Goal: Task Accomplishment & Management: Use online tool/utility

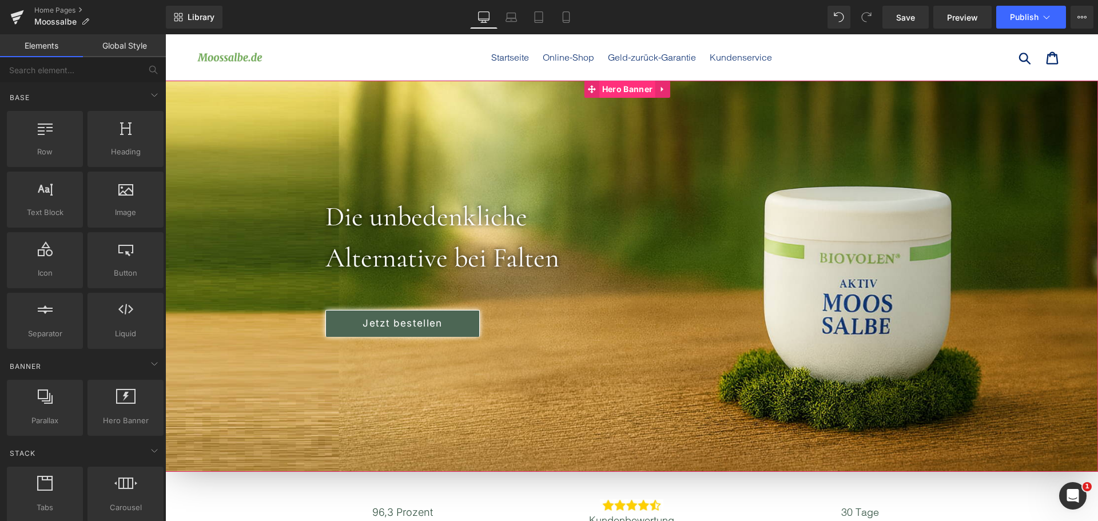
click at [610, 87] on span "Hero Banner" at bounding box center [627, 89] width 56 height 17
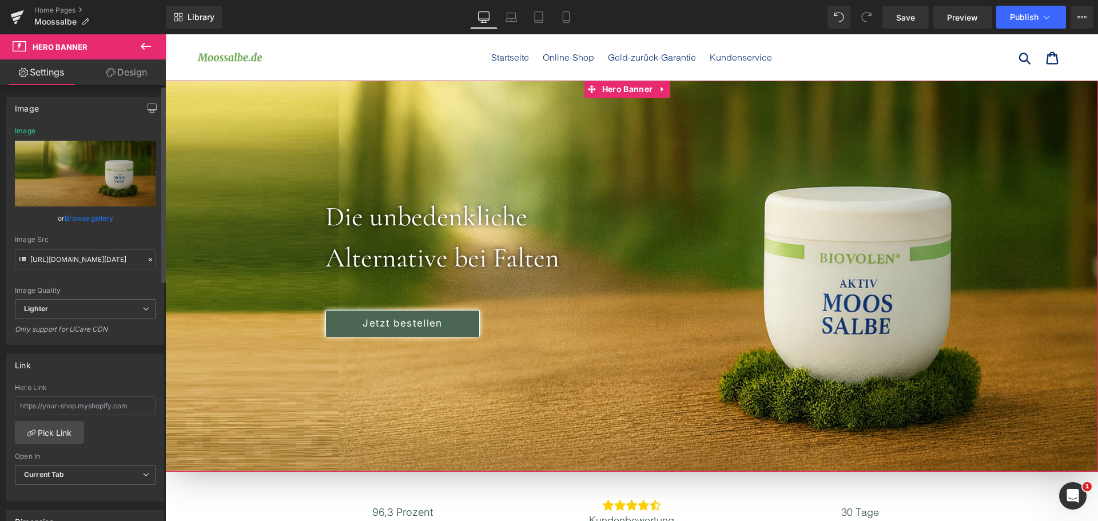
click at [91, 213] on link "Browse gallery" at bounding box center [89, 218] width 49 height 20
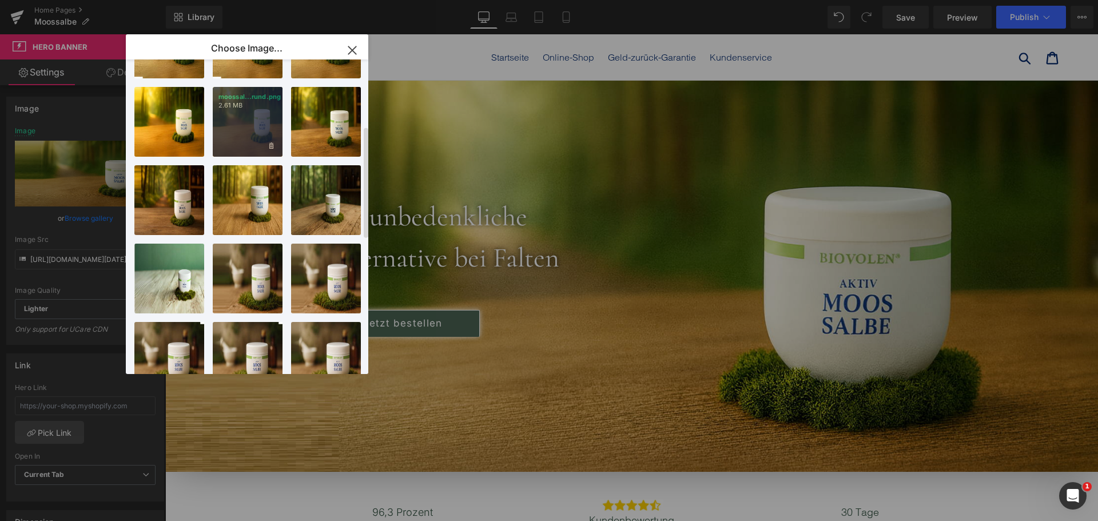
scroll to position [264, 0]
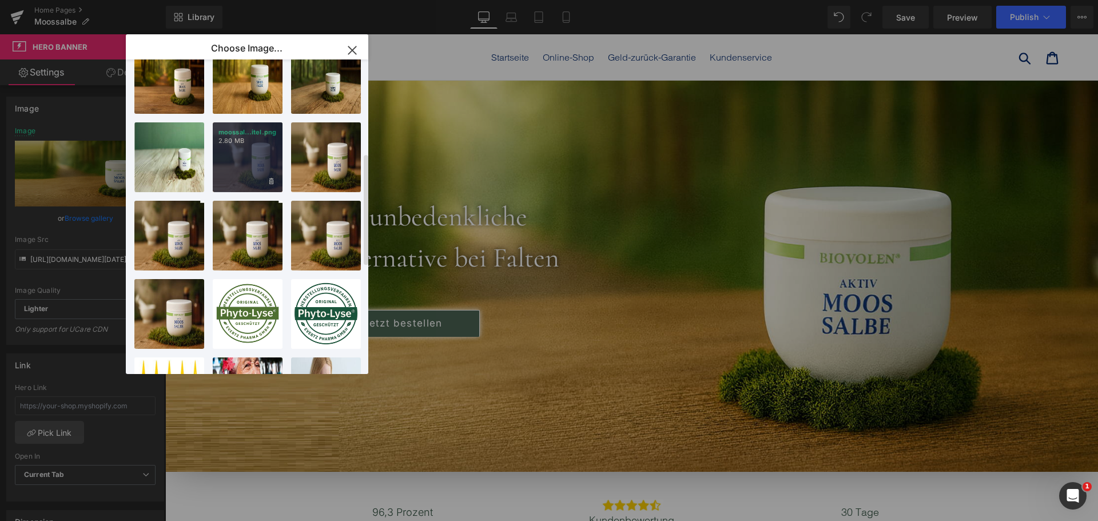
click at [257, 163] on div "moossal...itel.png 2.80 MB" at bounding box center [248, 157] width 70 height 70
type input "[URL][DOMAIN_NAME]"
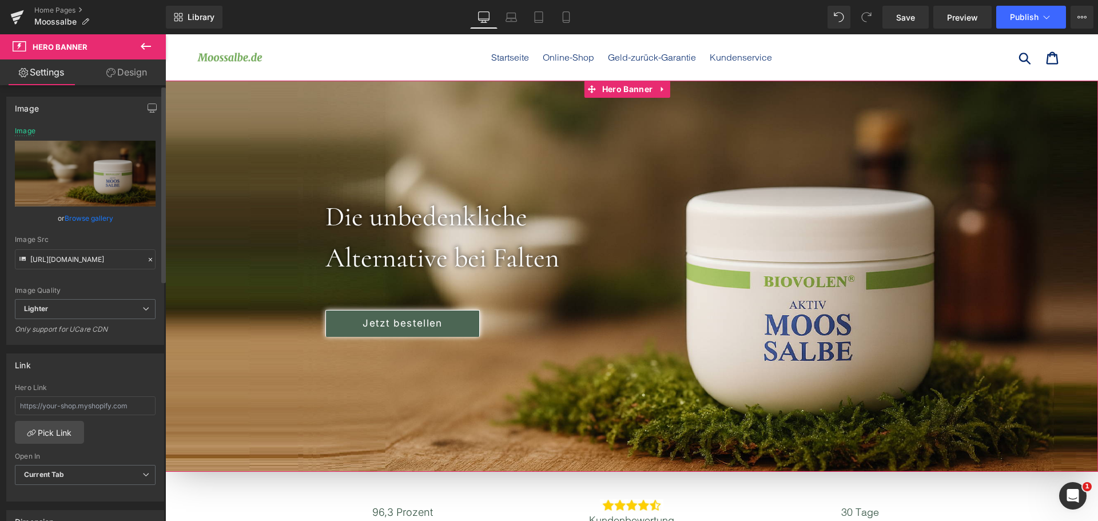
click at [110, 217] on link "Browse gallery" at bounding box center [89, 218] width 49 height 20
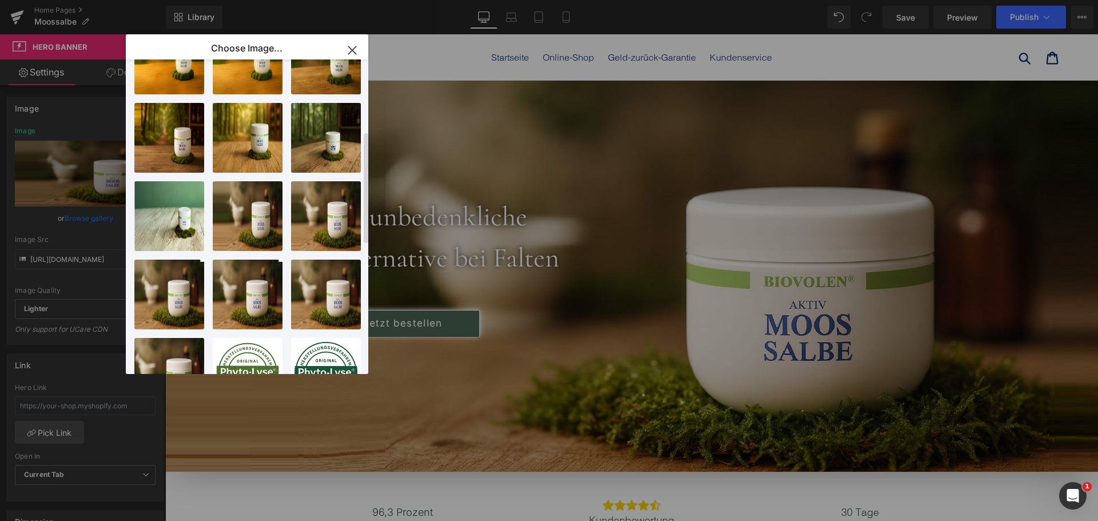
scroll to position [0, 0]
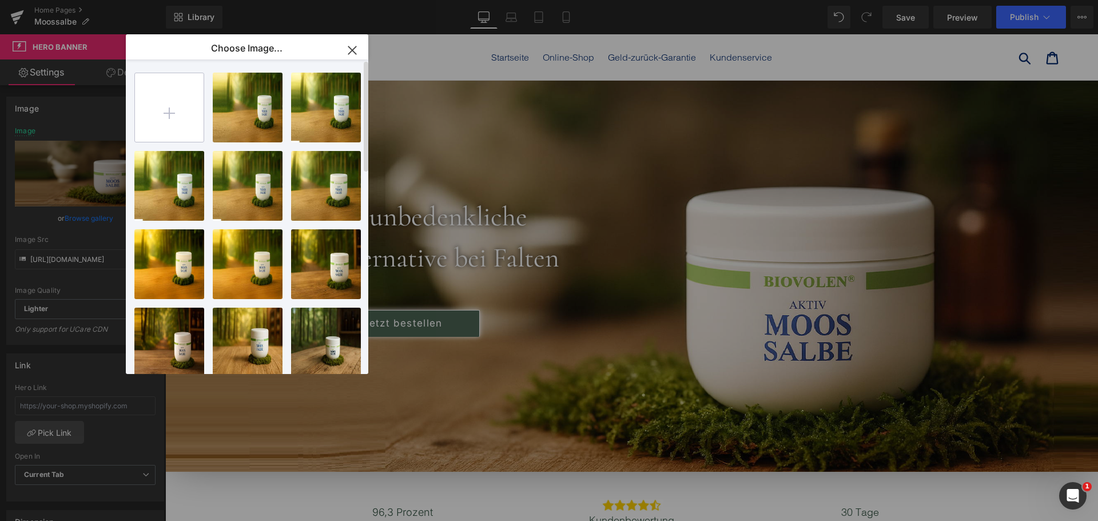
click at [182, 124] on input "file" at bounding box center [169, 107] width 69 height 69
type input "C:\fakepath\Biovolen-Aktiv-Moossalbe-JPEG farbe 75.jpg"
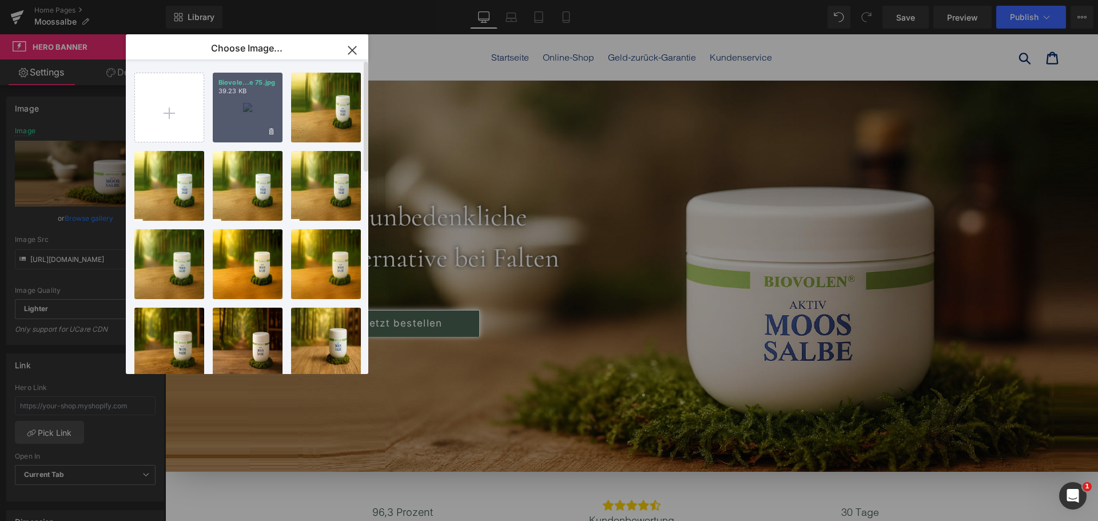
click at [242, 103] on div "Biovole...e 75.jpg 39.23 KB" at bounding box center [248, 108] width 70 height 70
type input "[URL][DOMAIN_NAME]"
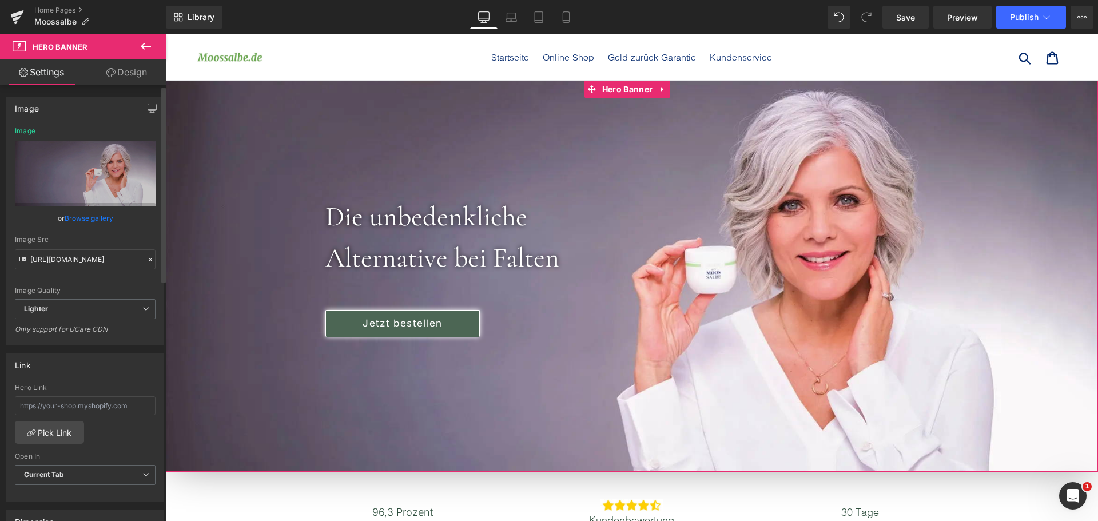
click at [105, 226] on link "Browse gallery" at bounding box center [89, 218] width 49 height 20
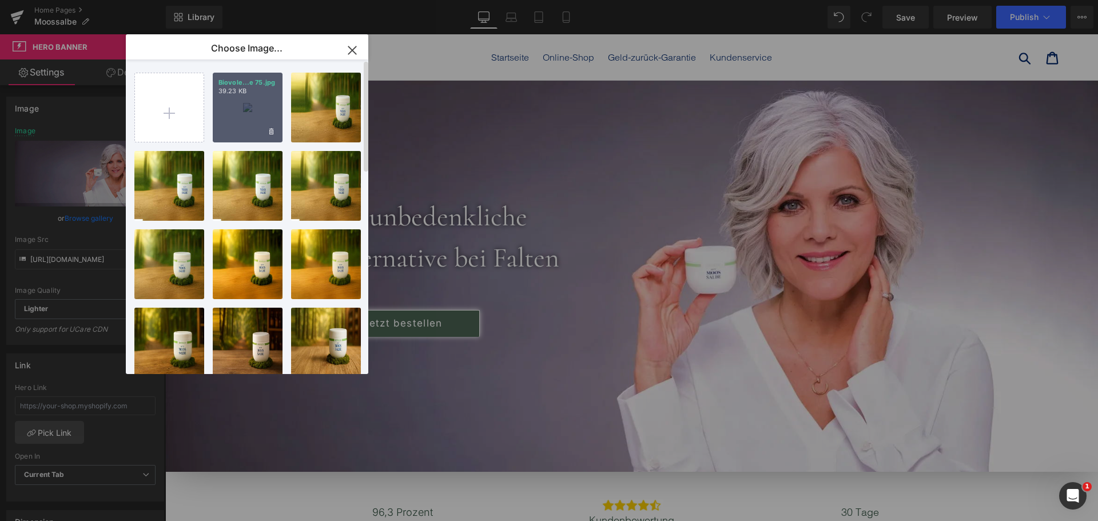
click at [253, 103] on div "Biovole...e 75.jpg 39.23 KB" at bounding box center [248, 108] width 70 height 70
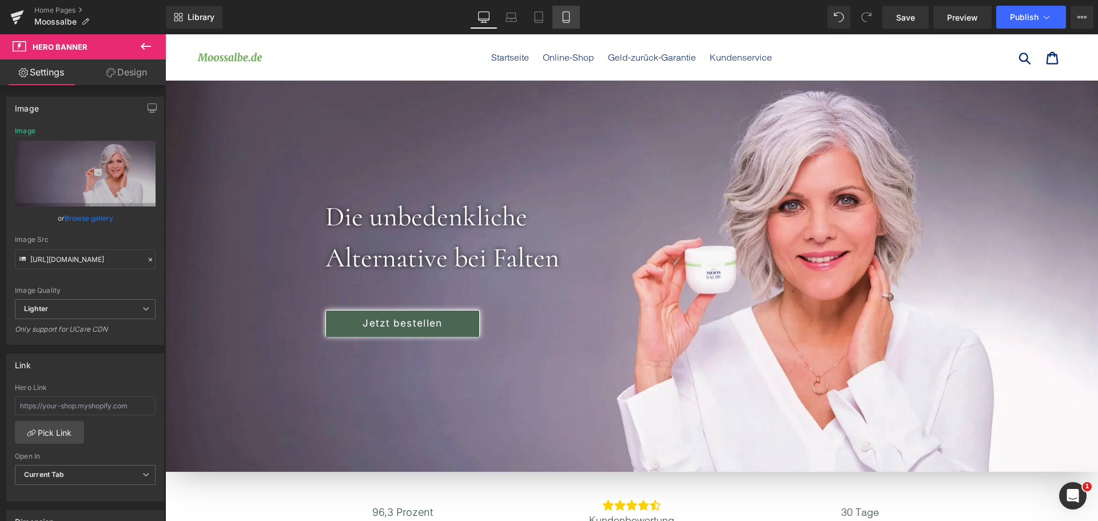
click at [555, 14] on link "Mobile" at bounding box center [565, 17] width 27 height 23
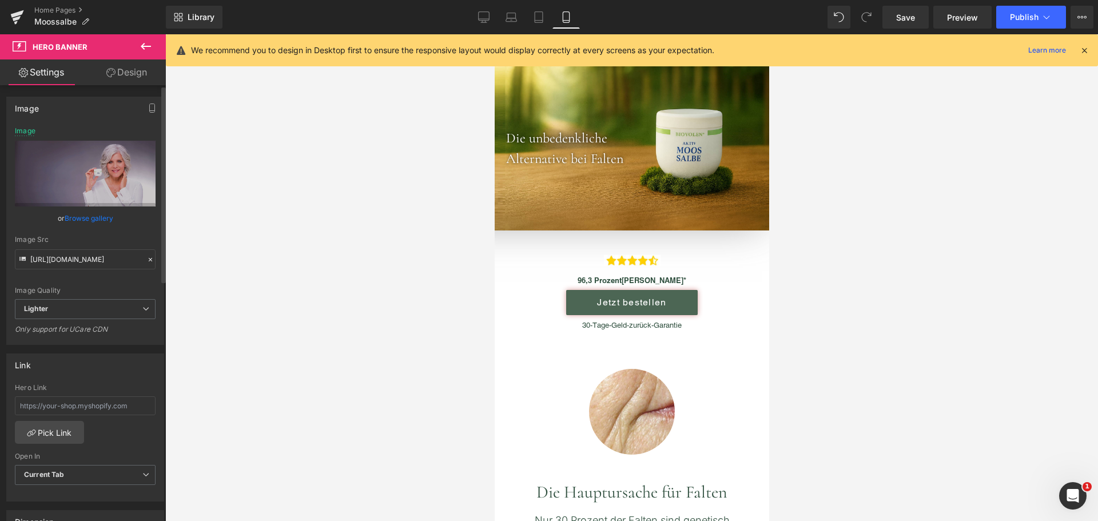
click at [89, 218] on link "Browse gallery" at bounding box center [89, 218] width 49 height 20
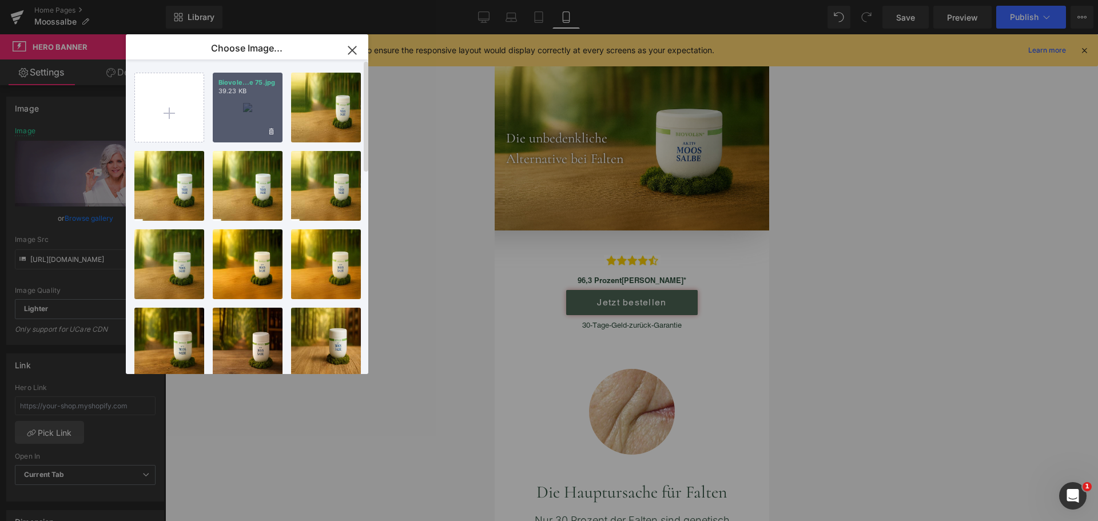
click at [257, 99] on div "Biovole...e 75.jpg 39.23 KB" at bounding box center [248, 108] width 70 height 70
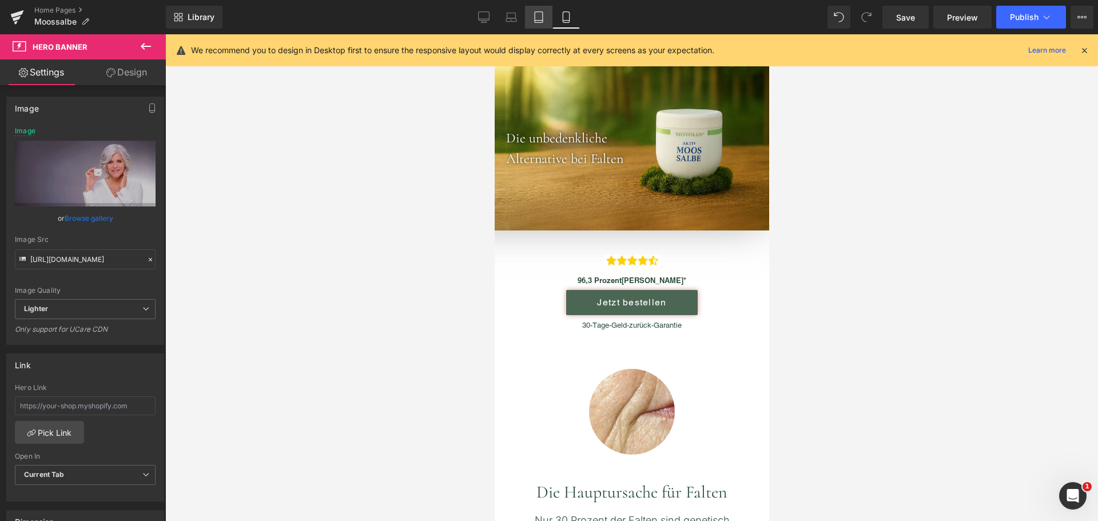
click at [536, 16] on icon at bounding box center [538, 16] width 11 height 11
type input "[URL][DOMAIN_NAME]"
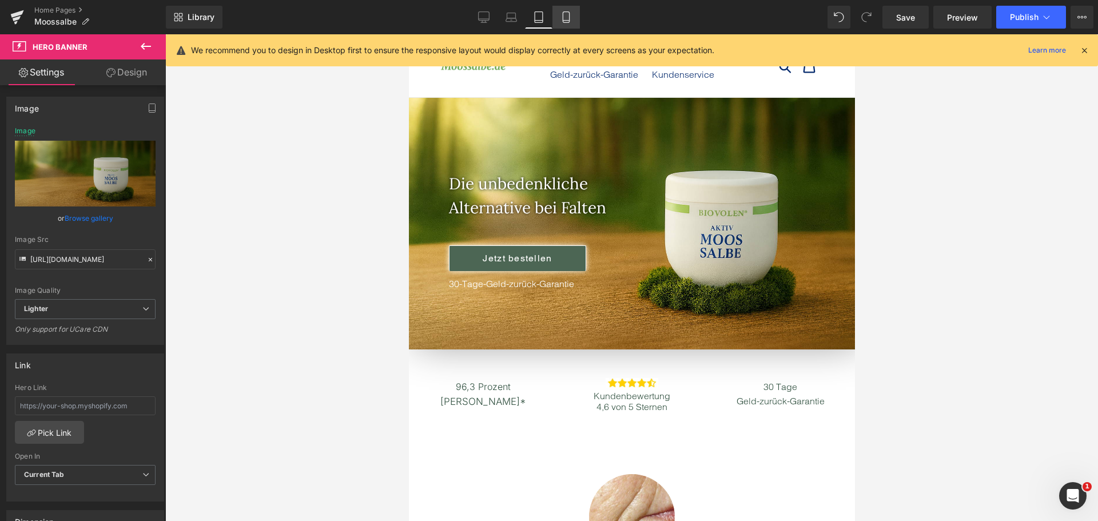
click at [559, 15] on link "Mobile" at bounding box center [565, 17] width 27 height 23
type input "auto"
type input "[URL][DOMAIN_NAME]"
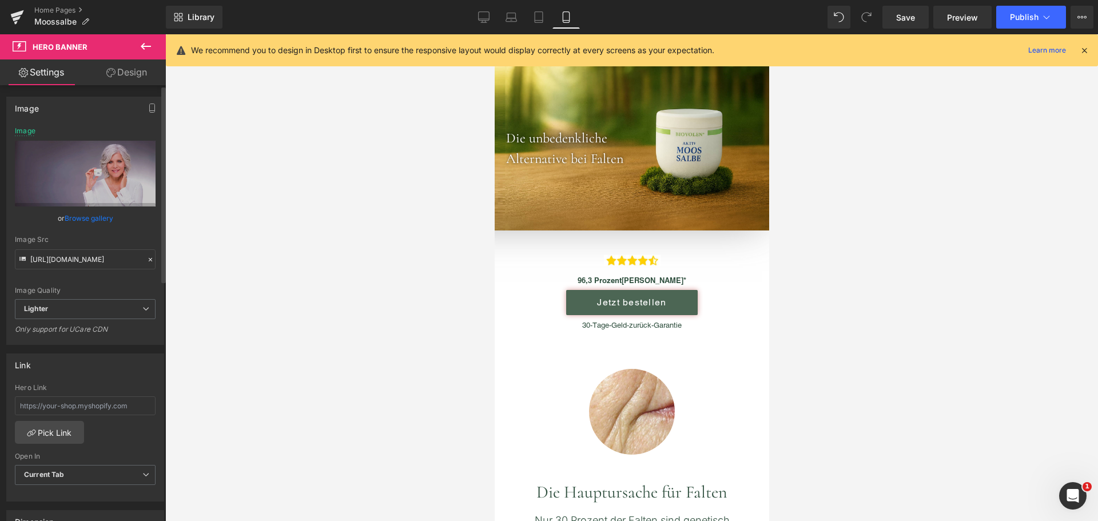
click at [90, 215] on link "Browse gallery" at bounding box center [89, 218] width 49 height 20
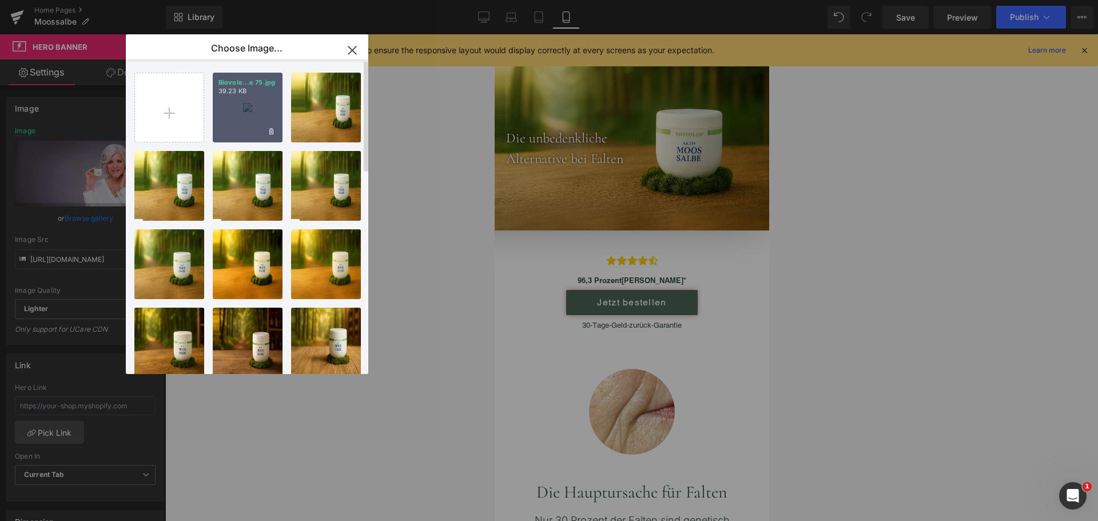
click at [261, 105] on div "Biovole...e 75.jpg 39.23 KB" at bounding box center [248, 108] width 70 height 70
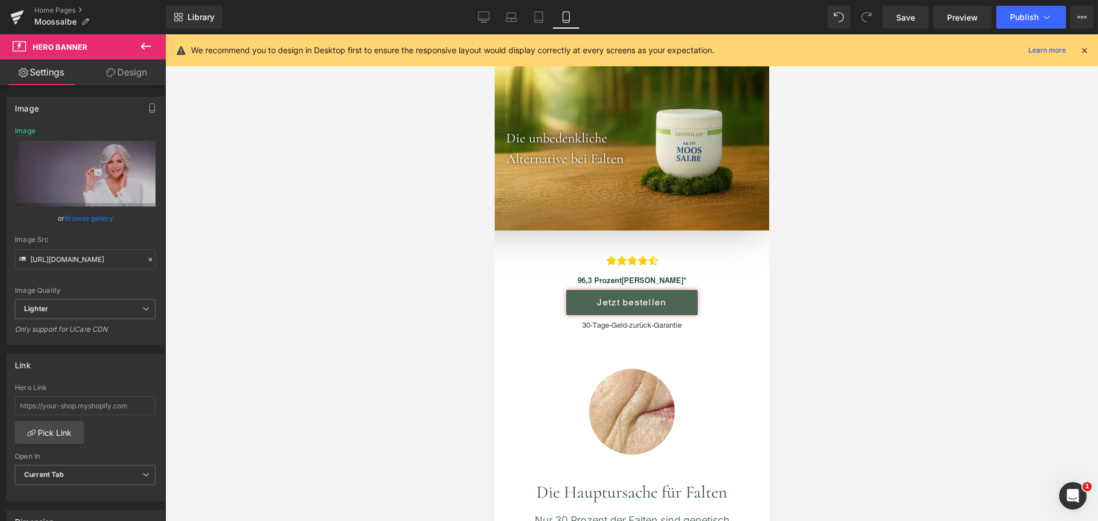
click at [1081, 50] on icon at bounding box center [1084, 50] width 10 height 10
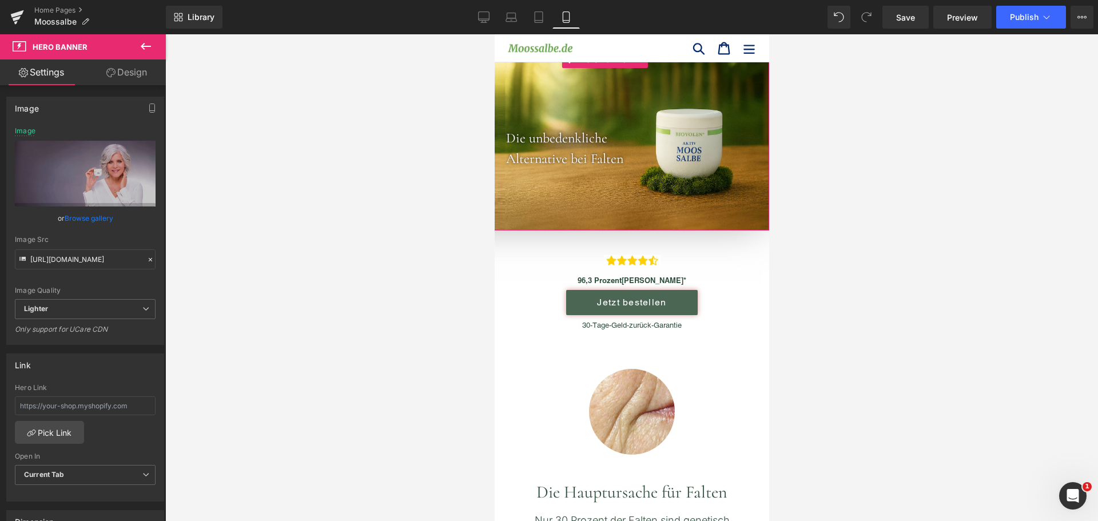
click at [599, 69] on div at bounding box center [608, 141] width 320 height 180
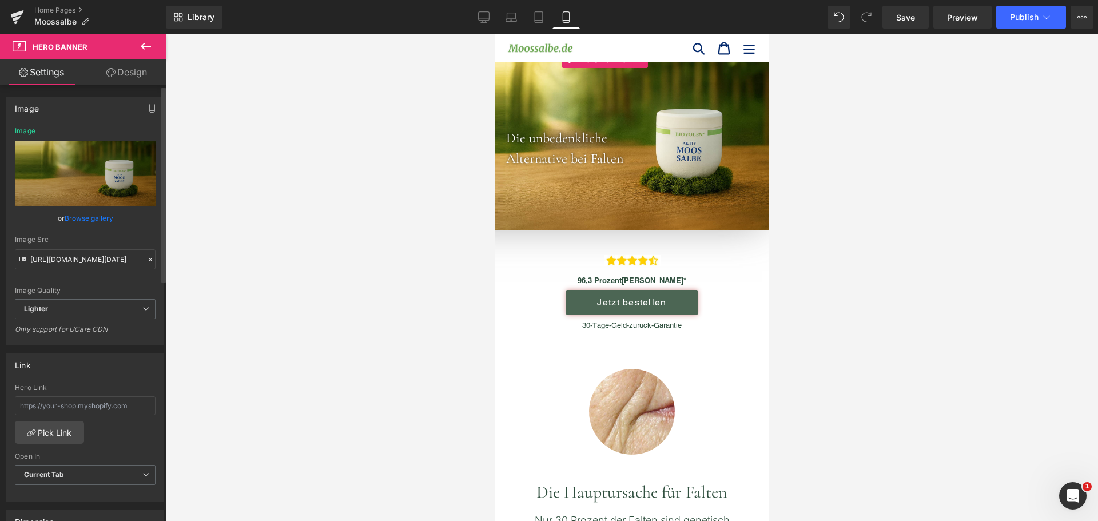
click at [88, 215] on link "Browse gallery" at bounding box center [89, 218] width 49 height 20
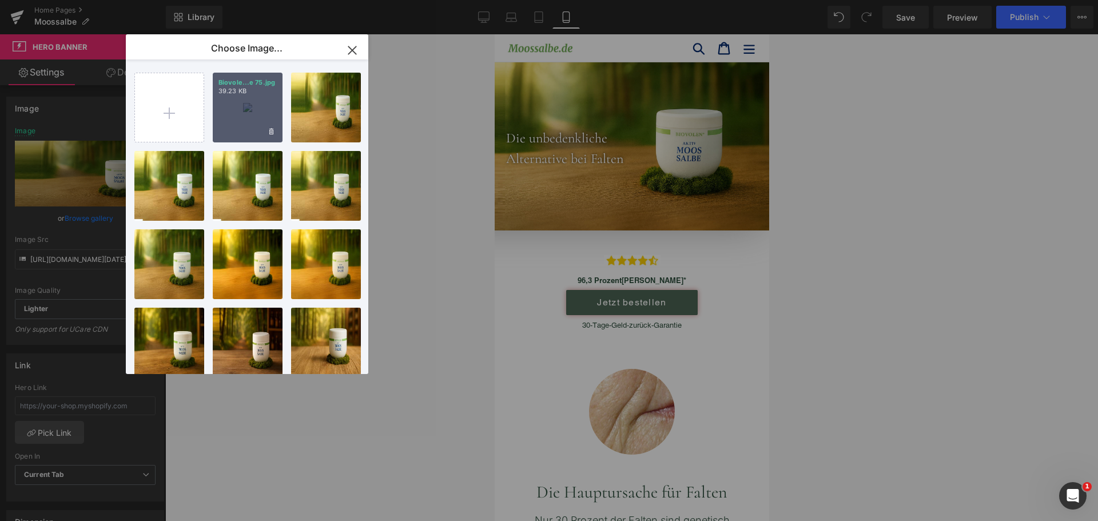
click at [254, 109] on div "Biovole...e 75.jpg 39.23 KB" at bounding box center [248, 108] width 70 height 70
type input "[URL][DOMAIN_NAME]"
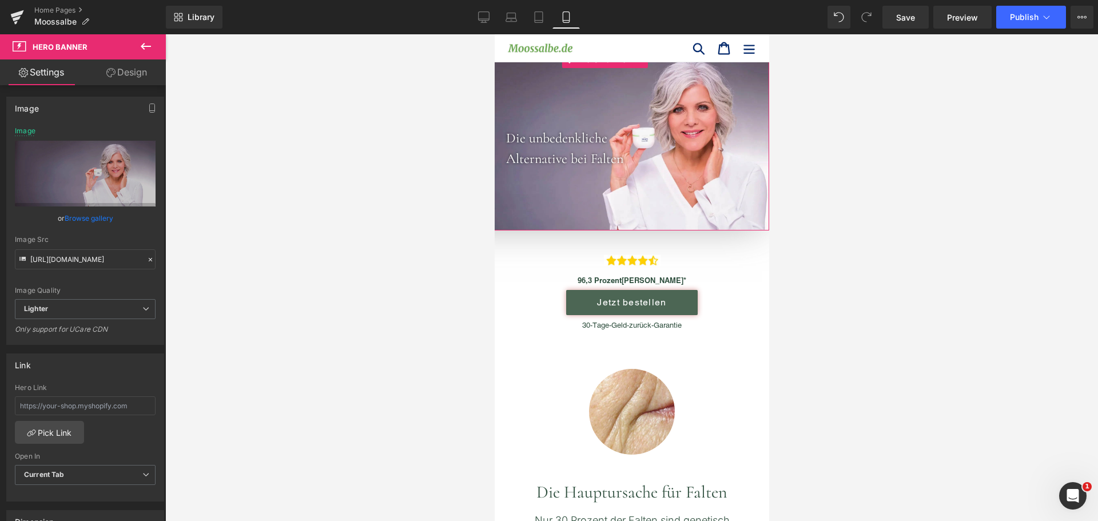
click at [114, 82] on link "Design" at bounding box center [126, 72] width 83 height 26
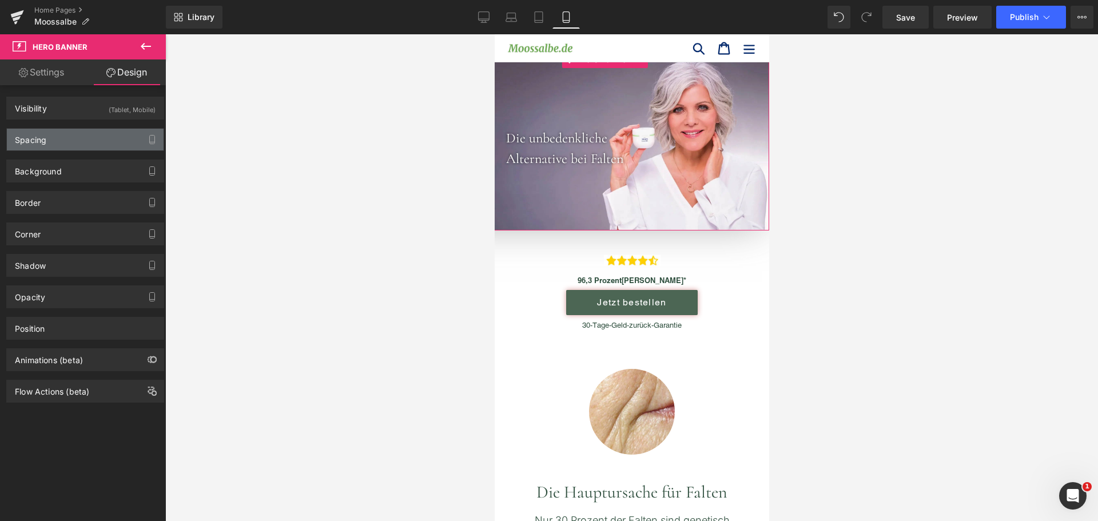
click at [87, 136] on div "Spacing" at bounding box center [85, 140] width 157 height 22
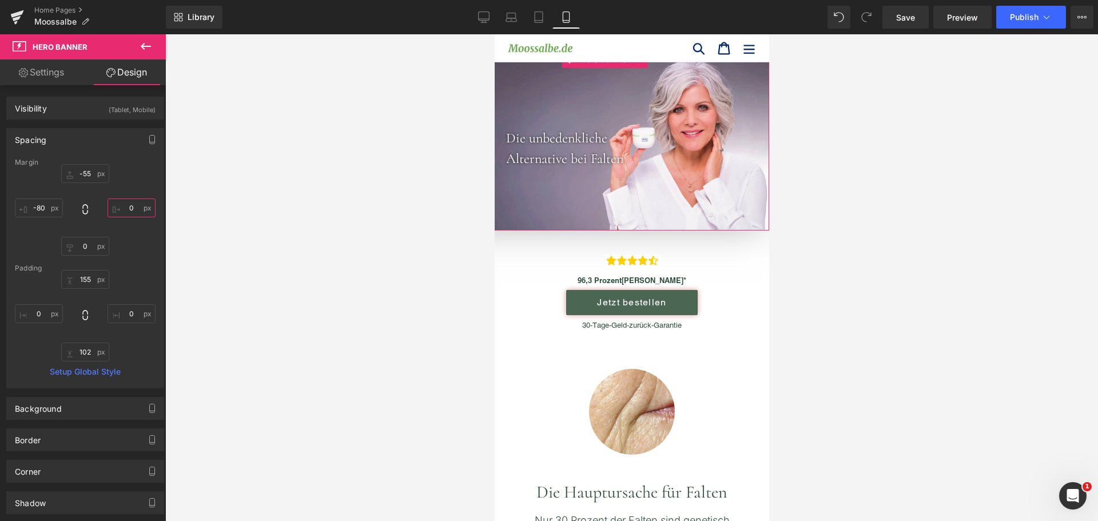
click at [123, 205] on input "0" at bounding box center [131, 207] width 48 height 19
click at [35, 205] on input "-80" at bounding box center [39, 207] width 48 height 19
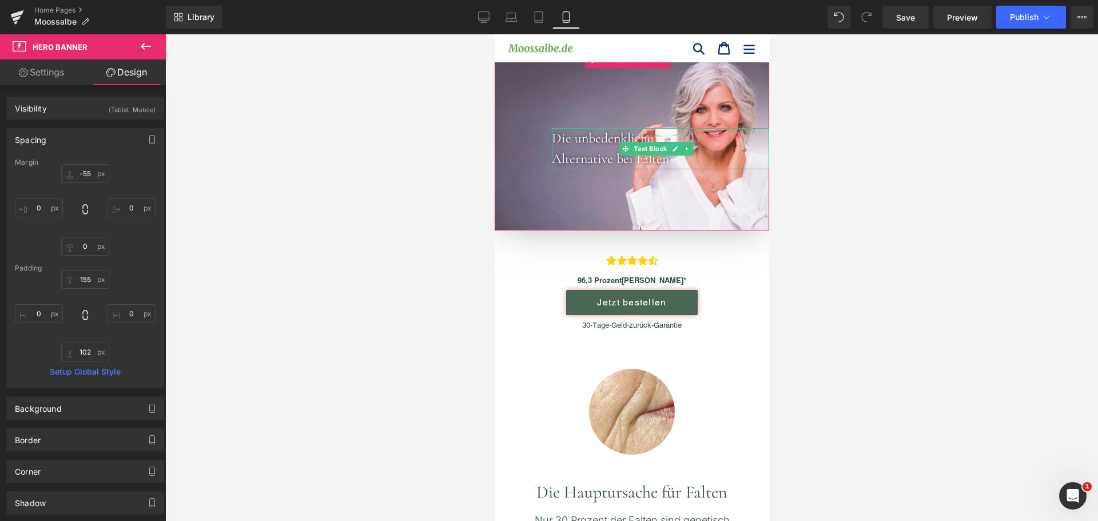
click at [578, 132] on font "Die unbedenkliche" at bounding box center [601, 138] width 101 height 17
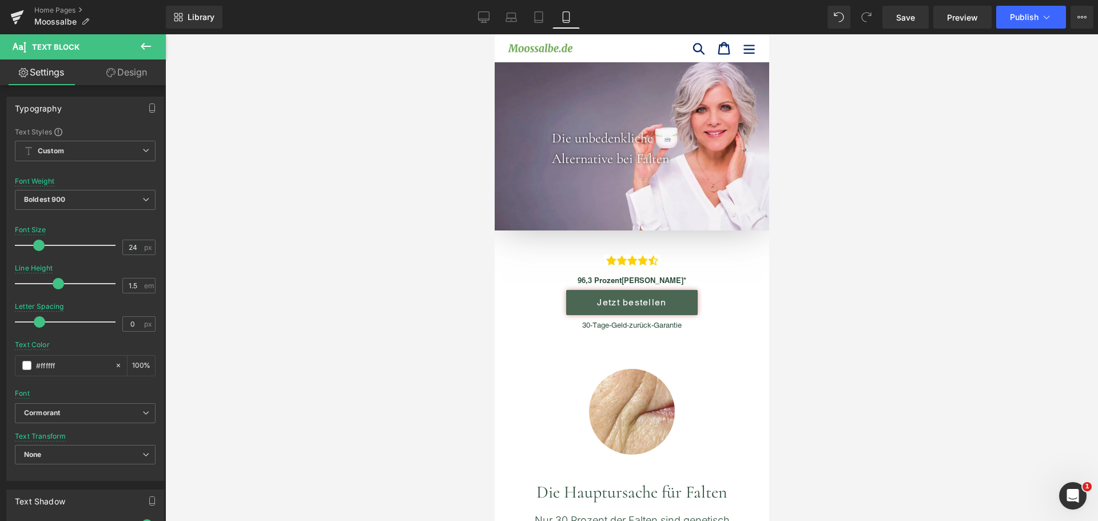
click at [132, 76] on link "Design" at bounding box center [126, 72] width 83 height 26
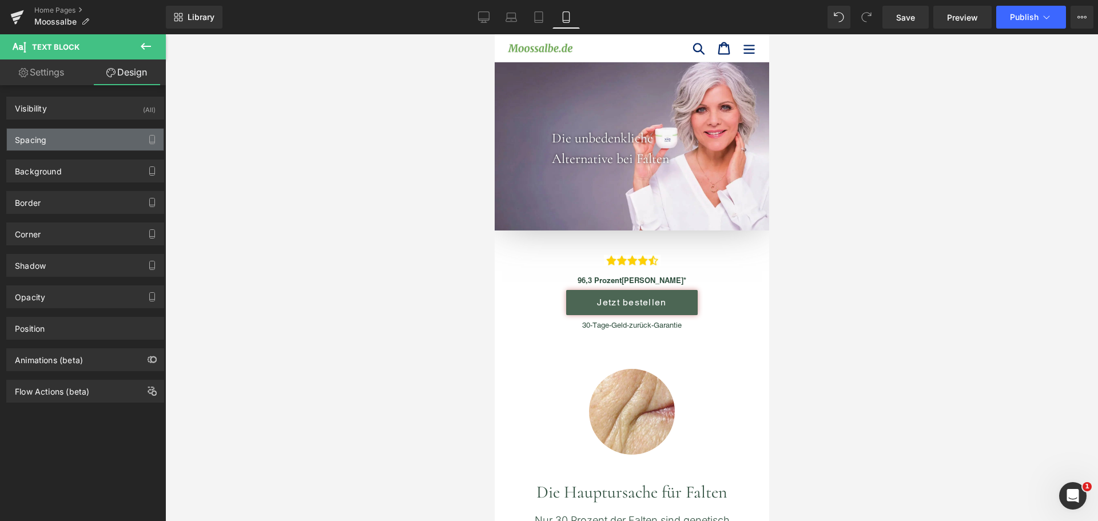
click at [98, 142] on div "Spacing" at bounding box center [85, 140] width 157 height 22
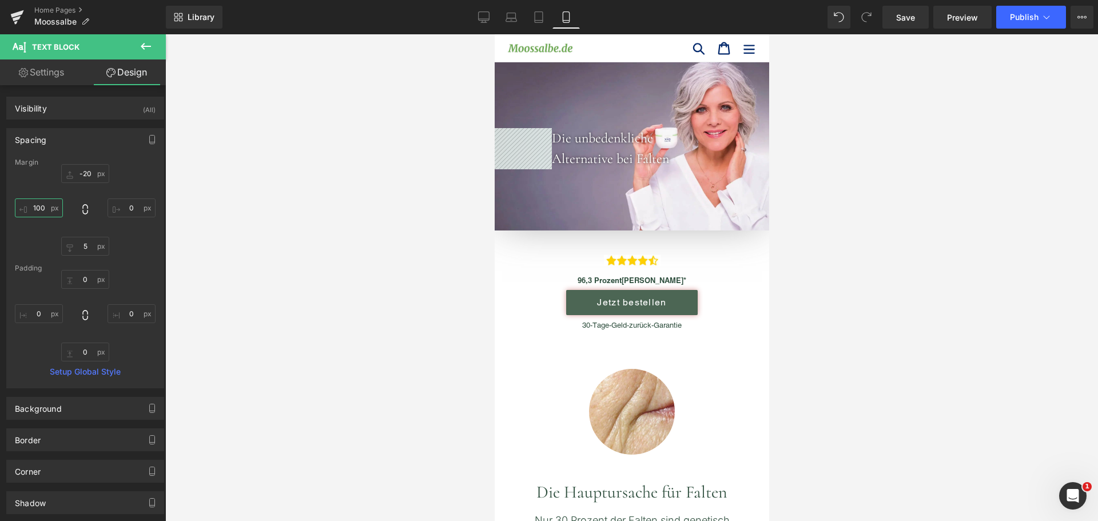
click at [37, 204] on input "100" at bounding box center [39, 207] width 48 height 19
type input "20"
click at [537, 19] on icon at bounding box center [538, 16] width 11 height 11
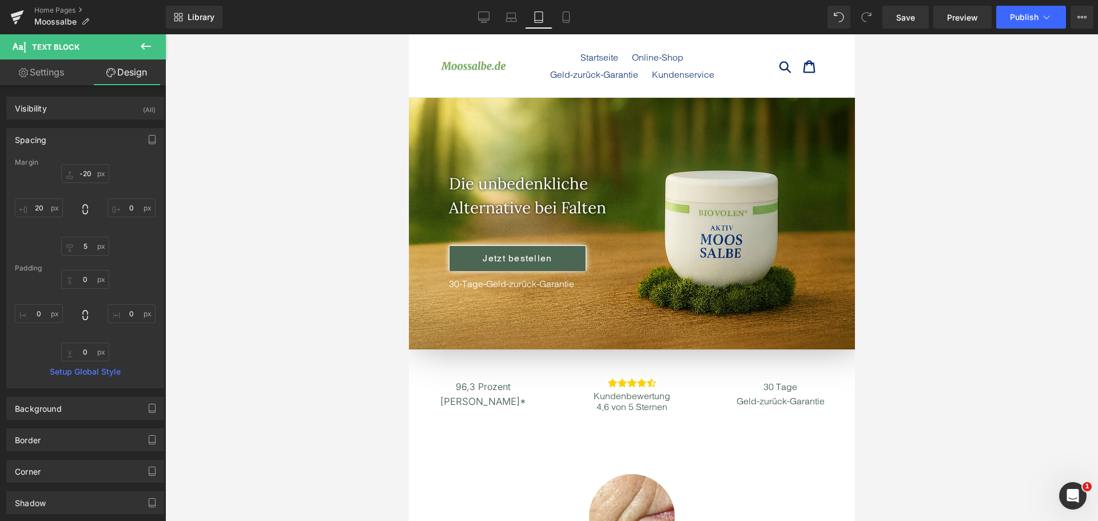
type input "0"
type input "5"
type input "70"
type input "0"
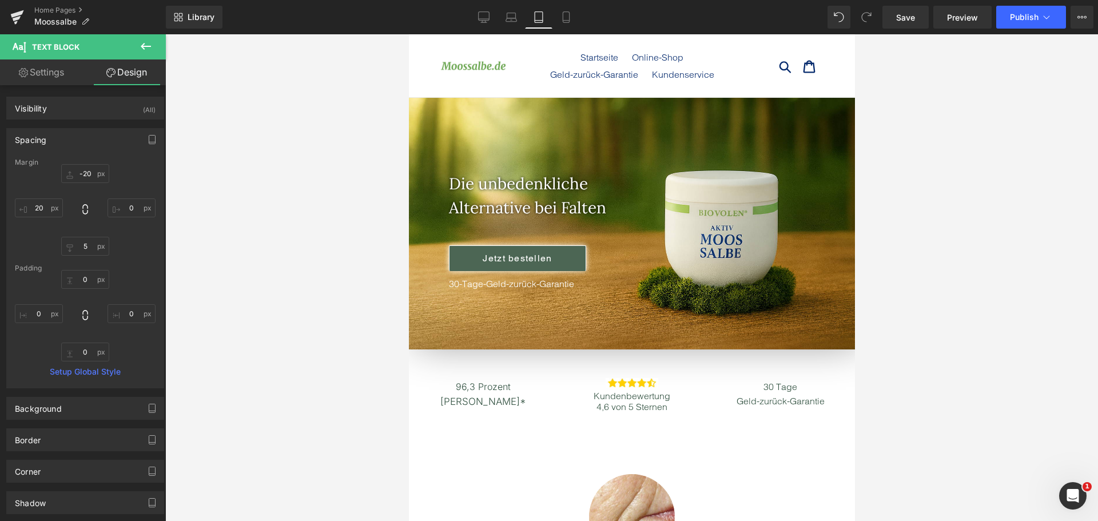
type input "0"
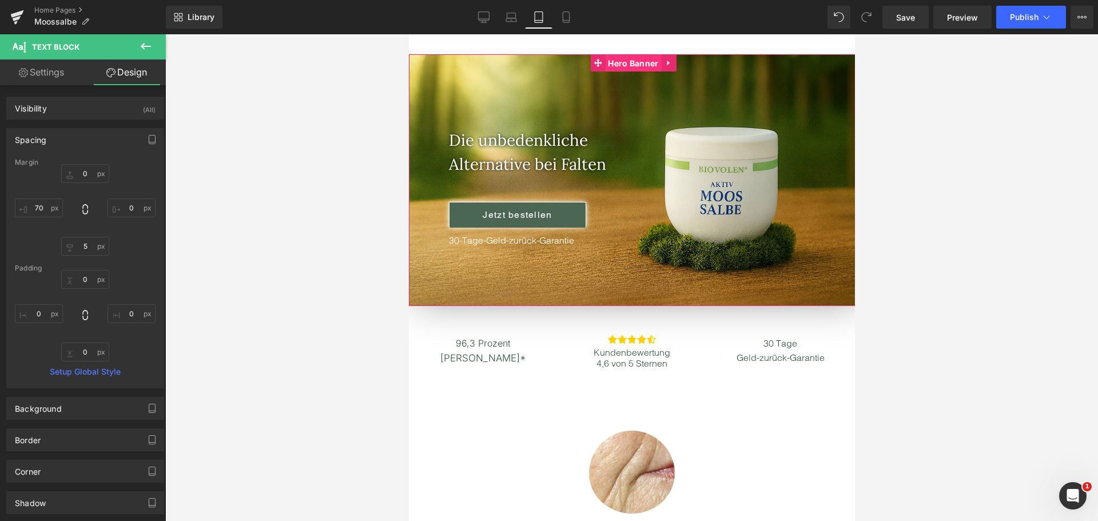
click at [635, 69] on span "Hero Banner" at bounding box center [632, 63] width 56 height 17
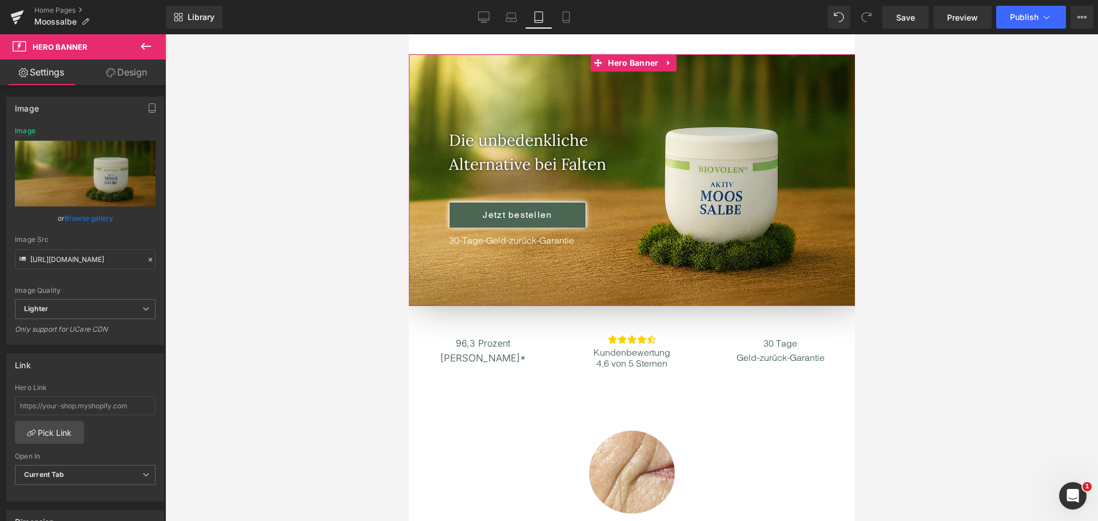
click at [90, 220] on link "Browse gallery" at bounding box center [89, 218] width 49 height 20
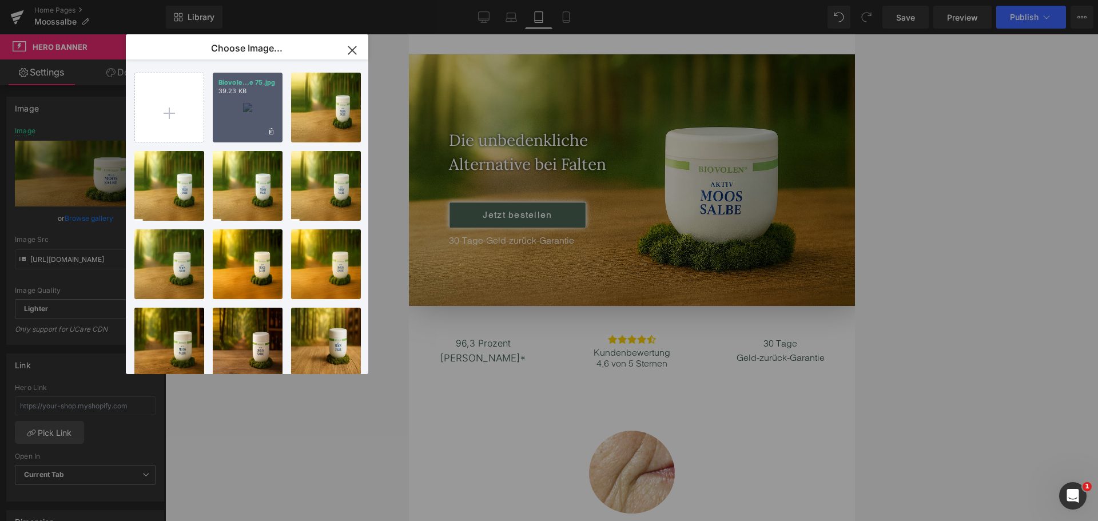
click at [253, 115] on div "Biovole...e 75.jpg 39.23 KB" at bounding box center [248, 108] width 70 height 70
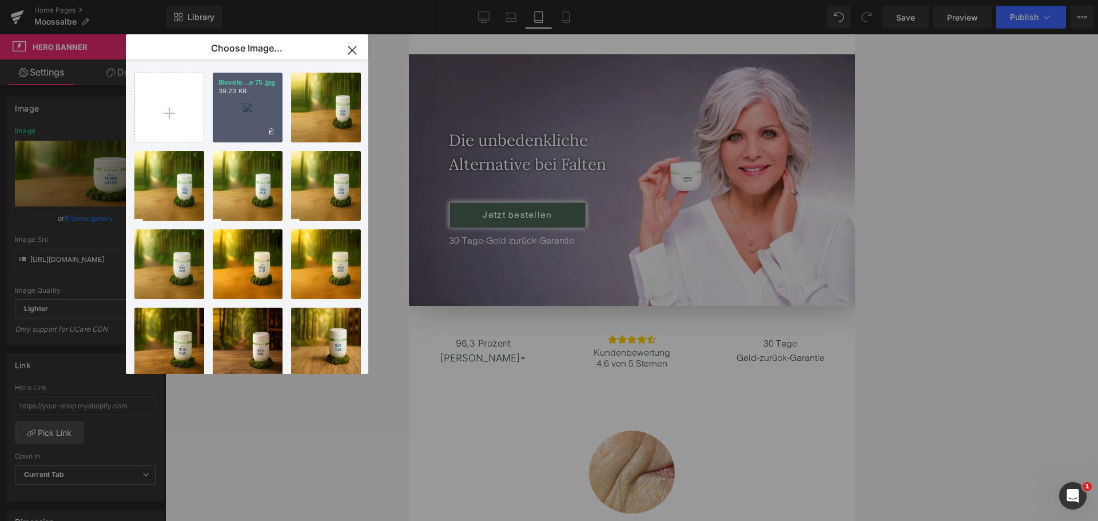
type input "[URL][DOMAIN_NAME]"
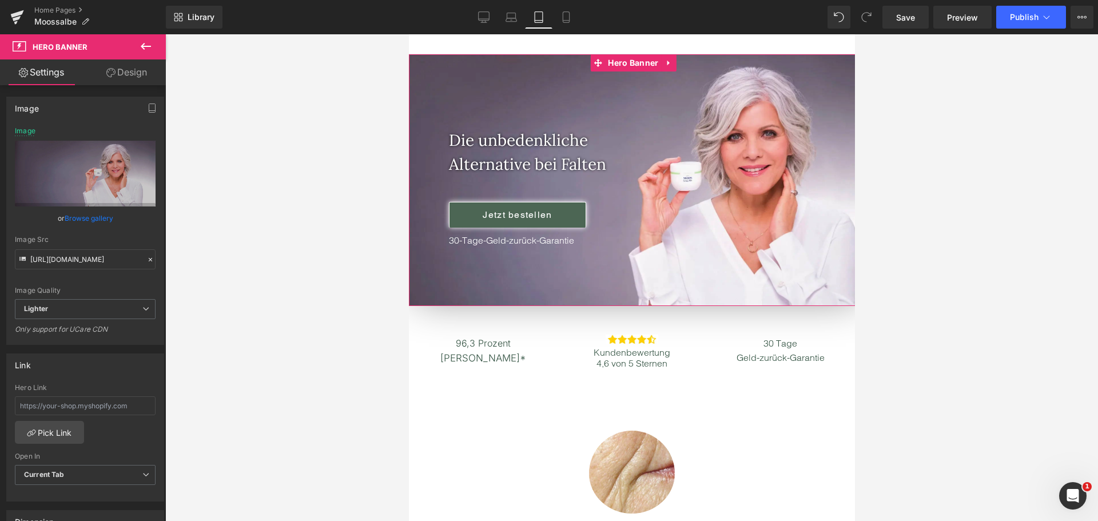
click at [120, 70] on link "Design" at bounding box center [126, 72] width 83 height 26
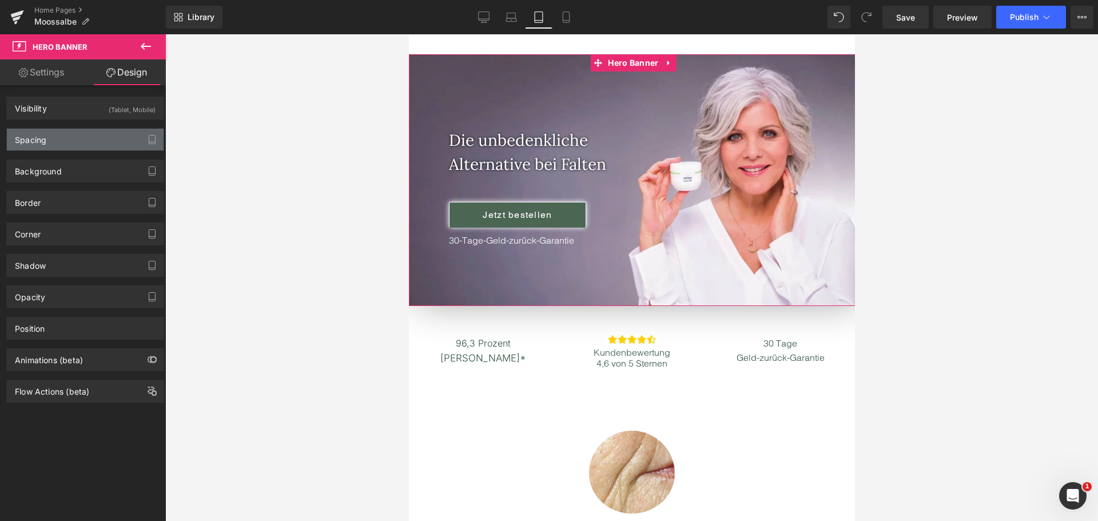
click at [90, 146] on div "Spacing" at bounding box center [85, 140] width 157 height 22
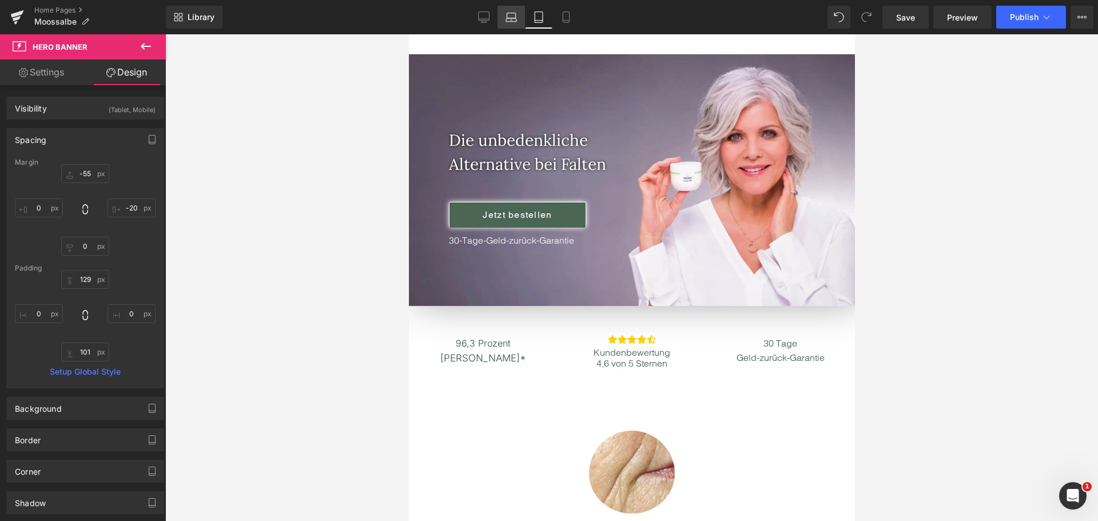
click at [511, 18] on icon at bounding box center [511, 19] width 11 height 3
type input "-55"
type input "-20"
type input "0"
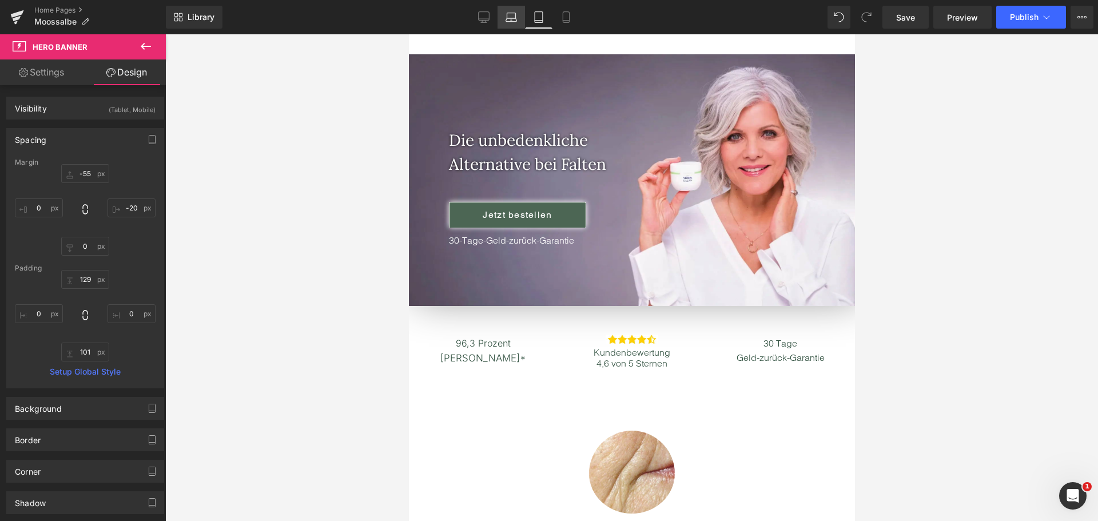
type input "170"
type input "0"
type input "91"
type input "0"
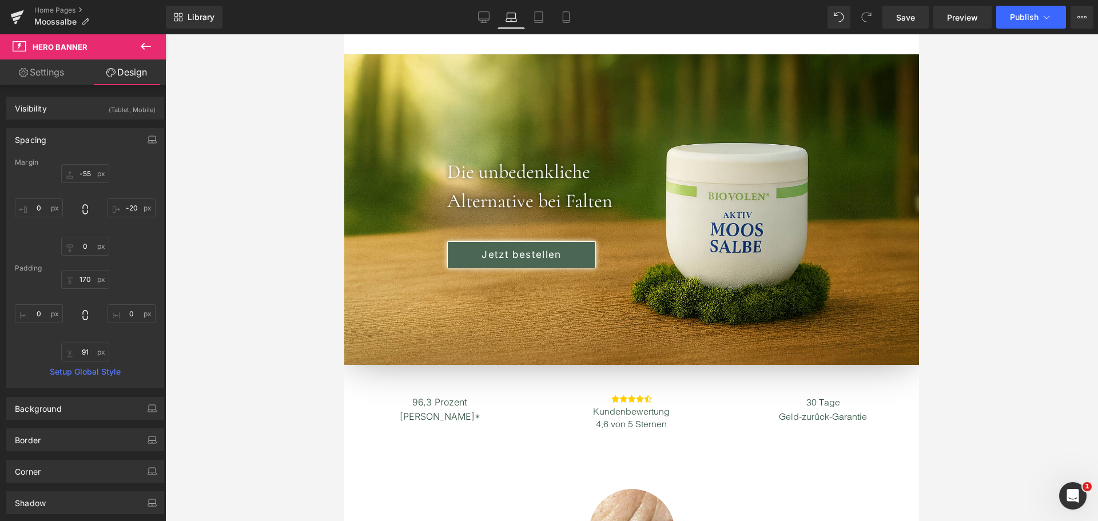
scroll to position [0, 0]
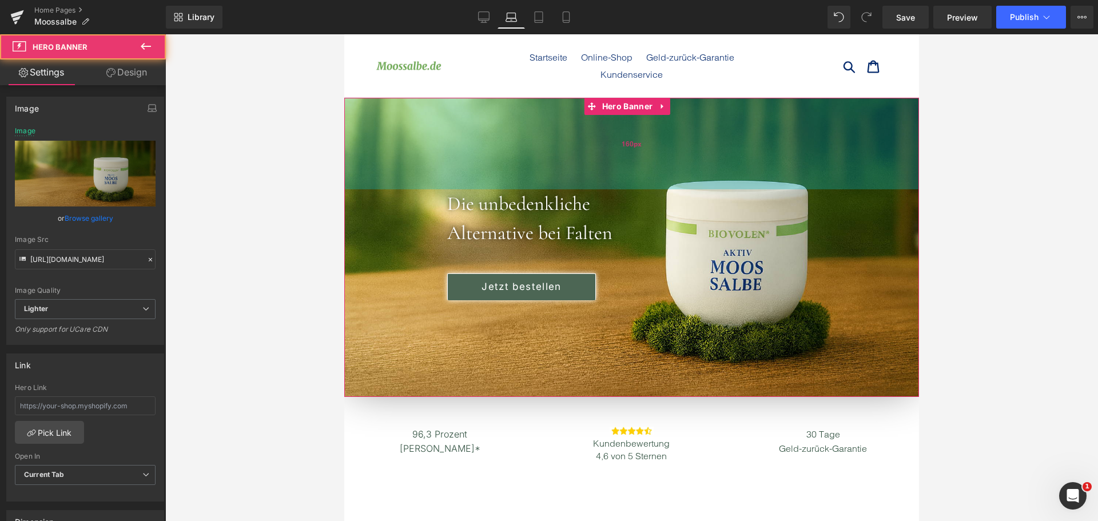
drag, startPoint x: 510, startPoint y: 128, endPoint x: 513, endPoint y: 116, distance: 11.8
click at [513, 116] on div "160px" at bounding box center [631, 143] width 575 height 91
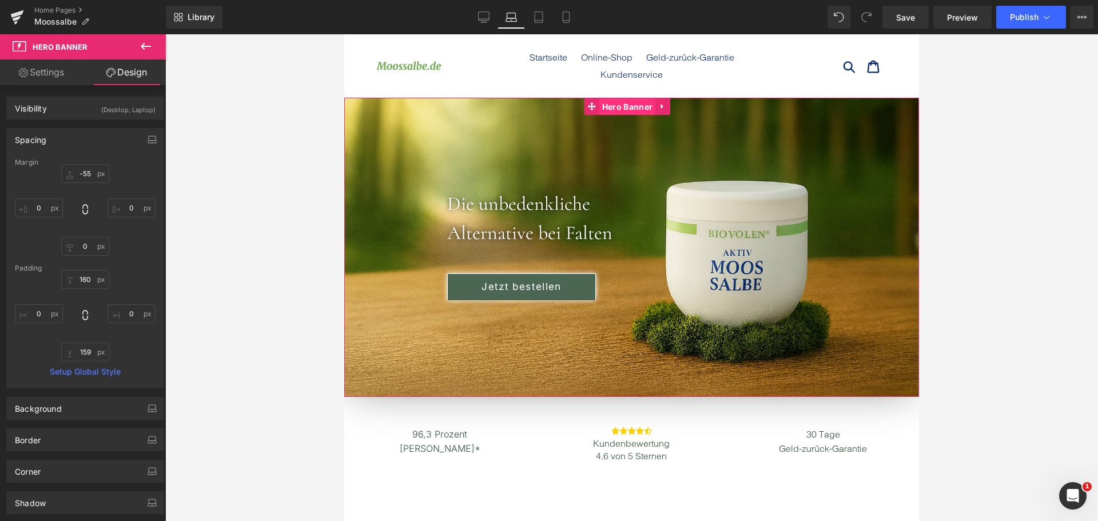
click at [618, 108] on span "Hero Banner" at bounding box center [627, 106] width 56 height 17
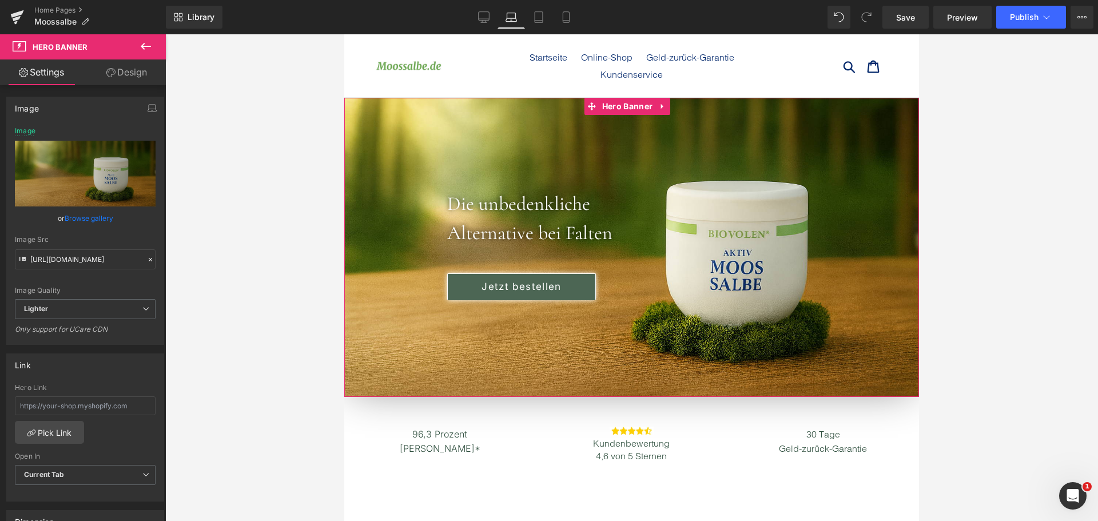
click at [97, 218] on link "Browse gallery" at bounding box center [89, 218] width 49 height 20
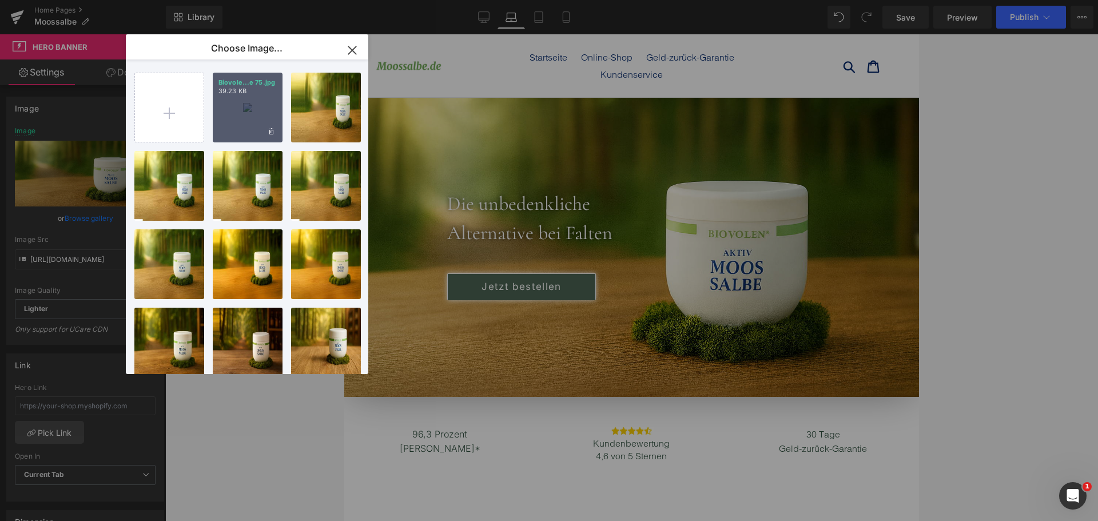
click at [259, 114] on div "Biovole...e 75.jpg 39.23 KB" at bounding box center [248, 108] width 70 height 70
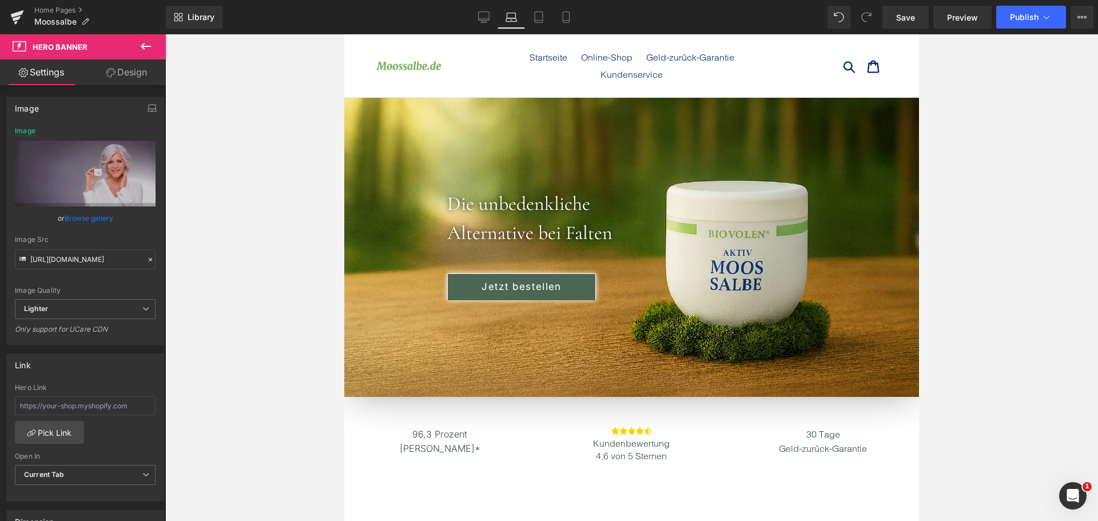
type input "[URL][DOMAIN_NAME]"
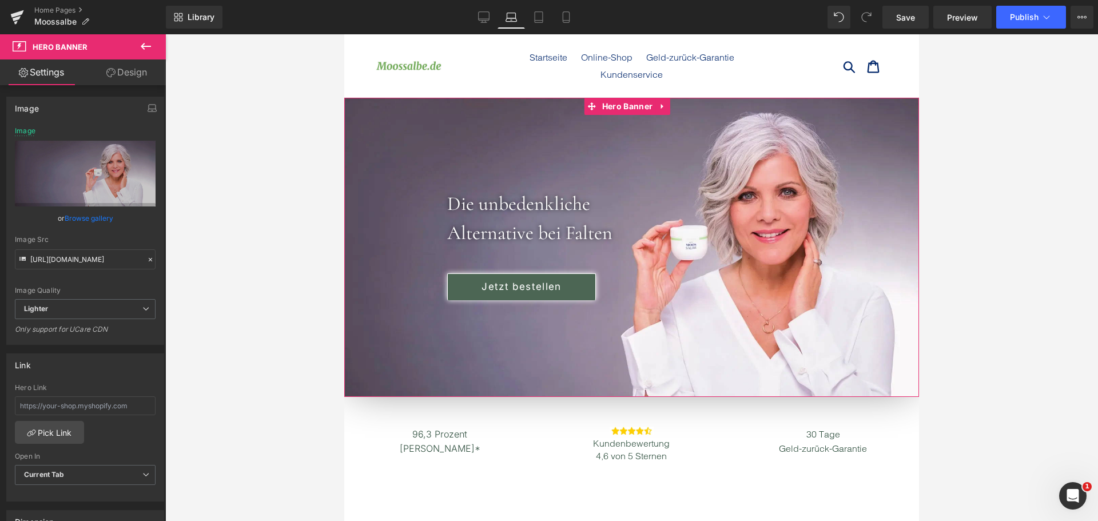
click at [121, 74] on link "Design" at bounding box center [126, 72] width 83 height 26
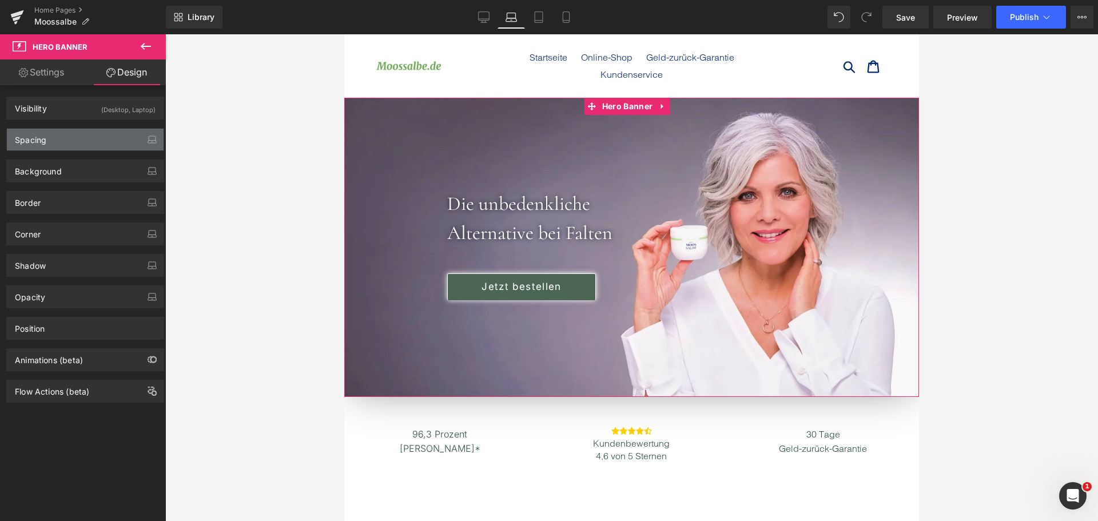
click at [94, 146] on div "Spacing" at bounding box center [85, 140] width 157 height 22
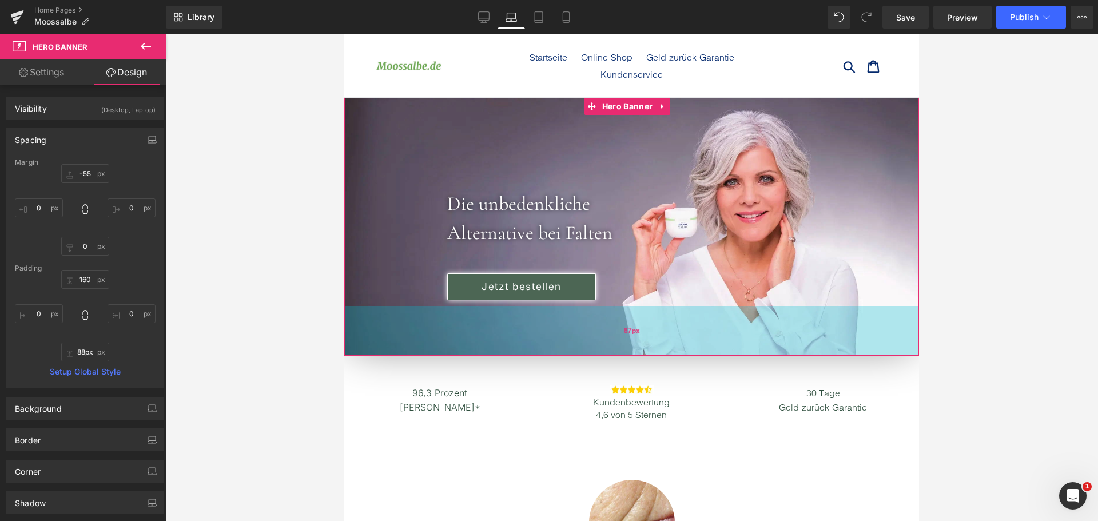
type input "90px"
drag, startPoint x: 587, startPoint y: 352, endPoint x: 595, endPoint y: 312, distance: 40.1
click at [595, 312] on div "90px" at bounding box center [631, 331] width 575 height 51
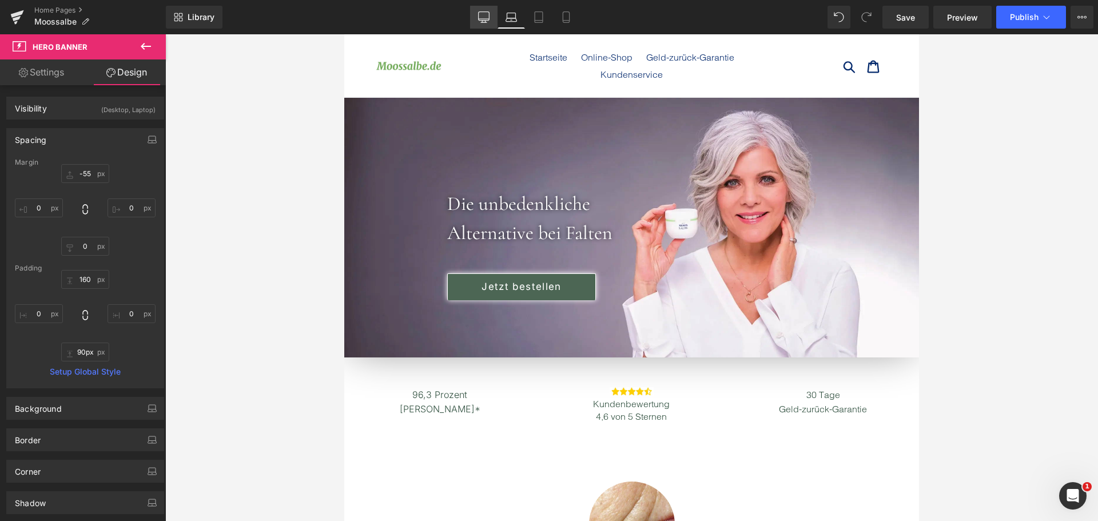
click at [481, 18] on icon at bounding box center [483, 16] width 11 height 11
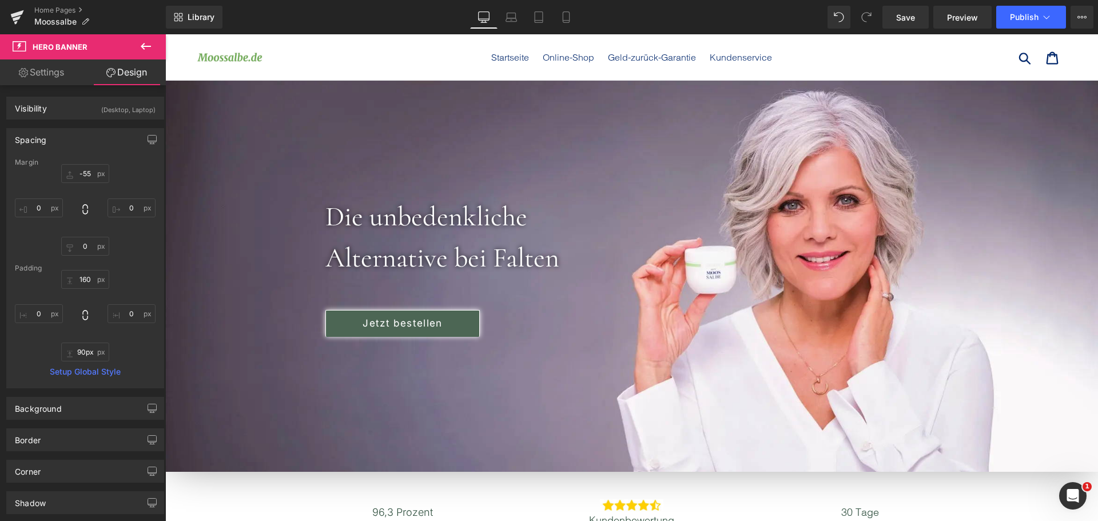
type input "-55"
type input "0"
type input "152"
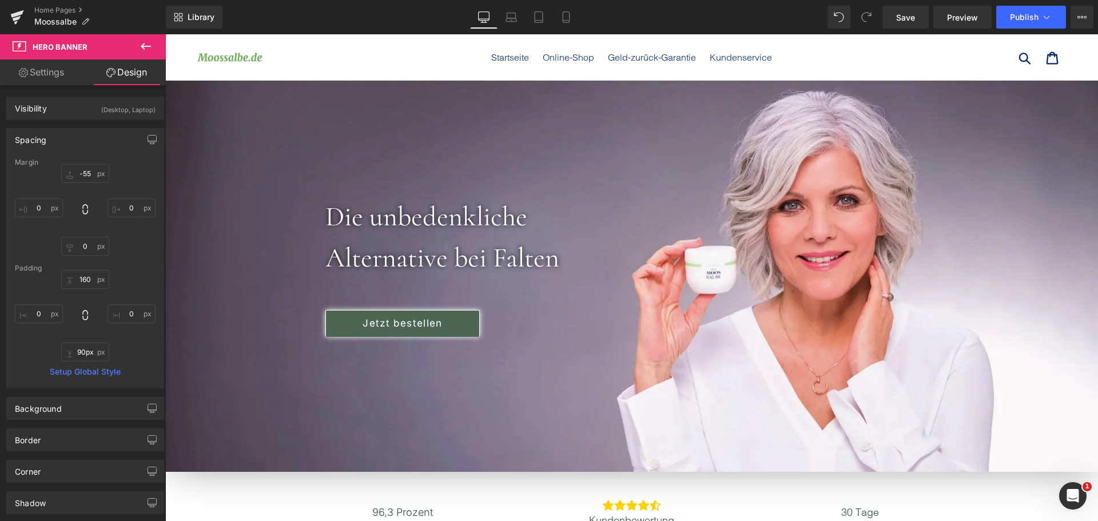
type input "0"
type input "226"
type input "0"
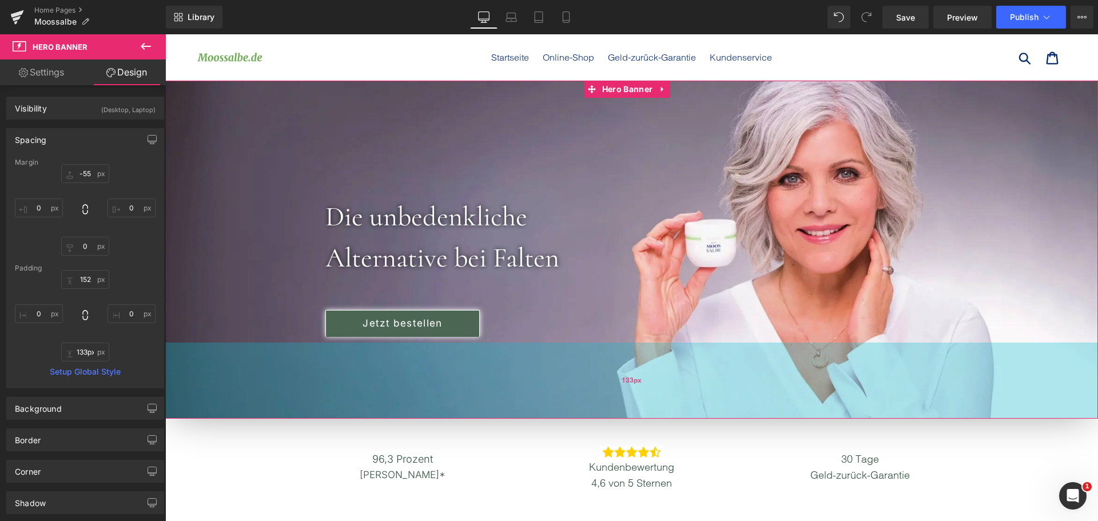
drag, startPoint x: 608, startPoint y: 429, endPoint x: 623, endPoint y: 375, distance: 56.3
click at [623, 375] on div "133px" at bounding box center [631, 381] width 933 height 76
type input "131px"
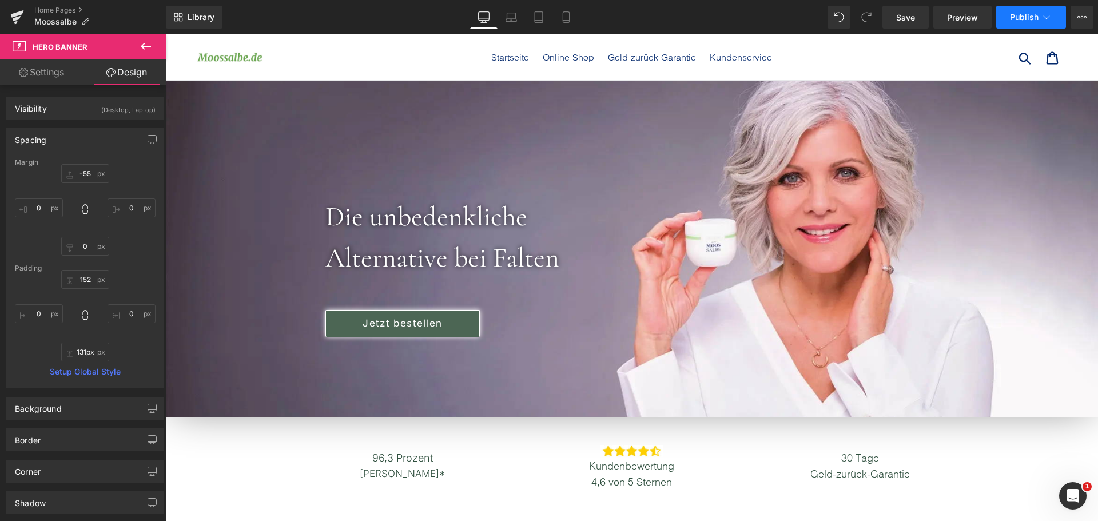
click at [1042, 14] on icon at bounding box center [1046, 16] width 11 height 11
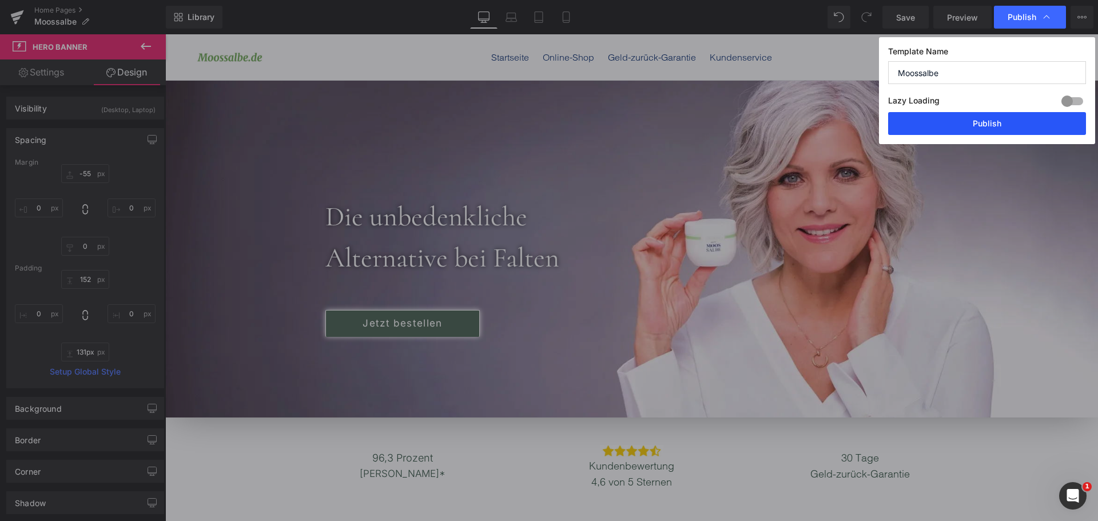
click at [987, 121] on button "Publish" at bounding box center [987, 123] width 198 height 23
